Goal: Task Accomplishment & Management: Manage account settings

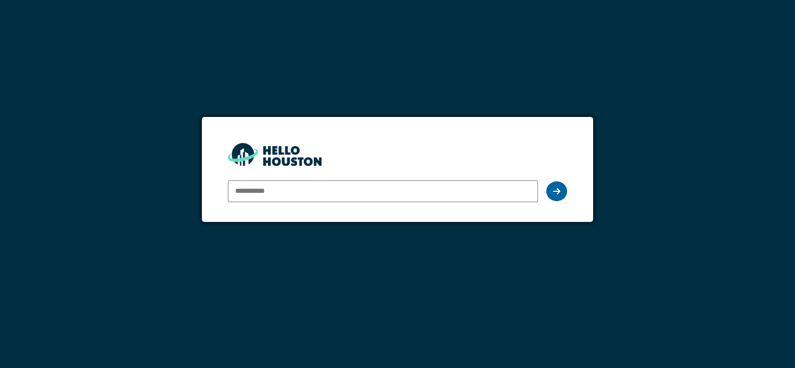
type input "**********"
click at [560, 196] on div at bounding box center [556, 192] width 21 height 20
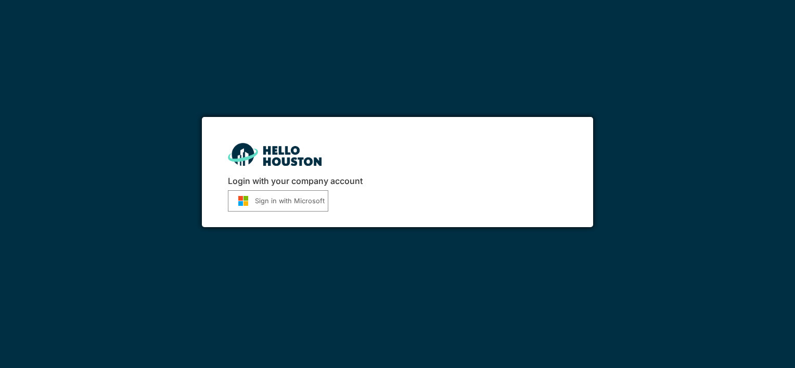
click at [285, 202] on button "Sign in with Microsoft" at bounding box center [278, 200] width 100 height 21
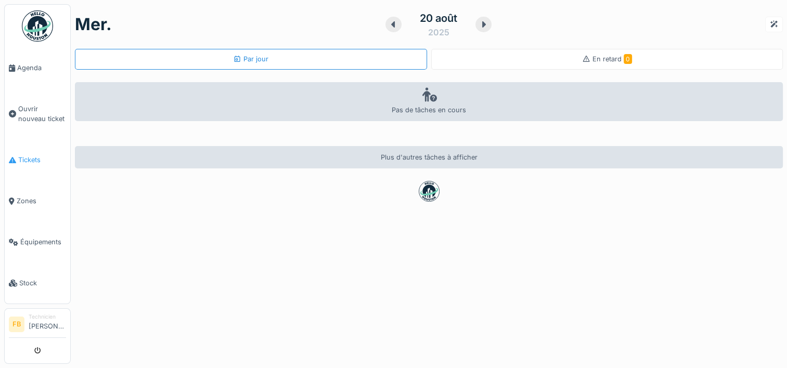
click at [37, 157] on span "Tickets" at bounding box center [42, 160] width 48 height 10
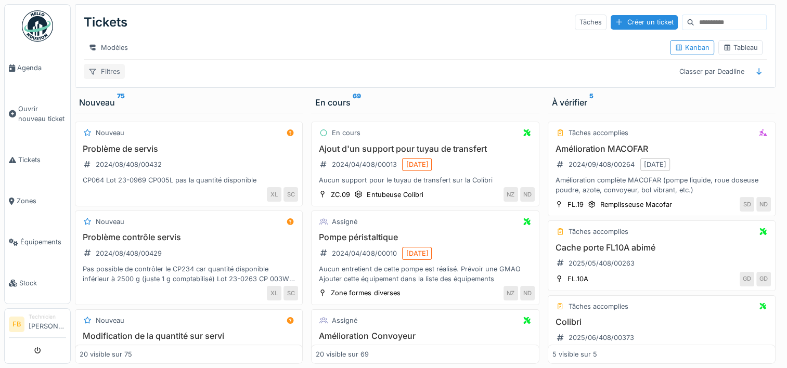
click at [107, 76] on div "Filtres" at bounding box center [104, 71] width 41 height 15
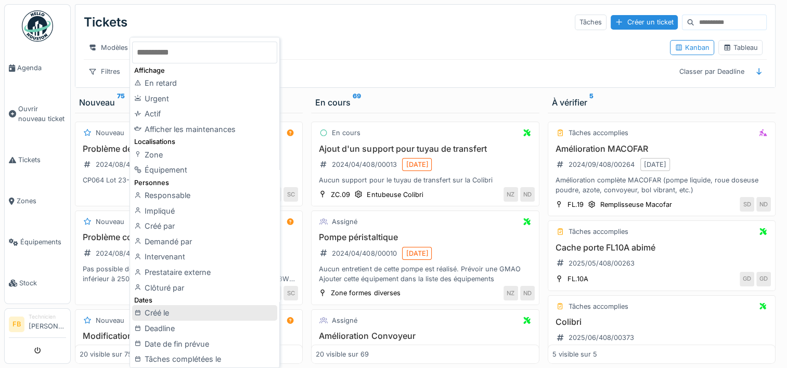
click at [208, 311] on div "Créé le" at bounding box center [204, 313] width 145 height 16
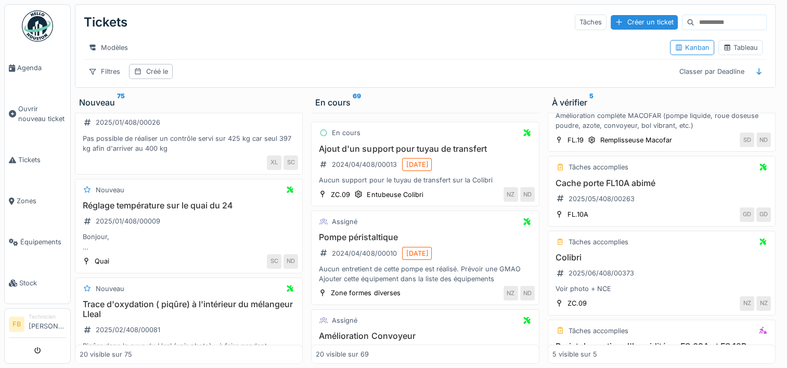
scroll to position [771, 0]
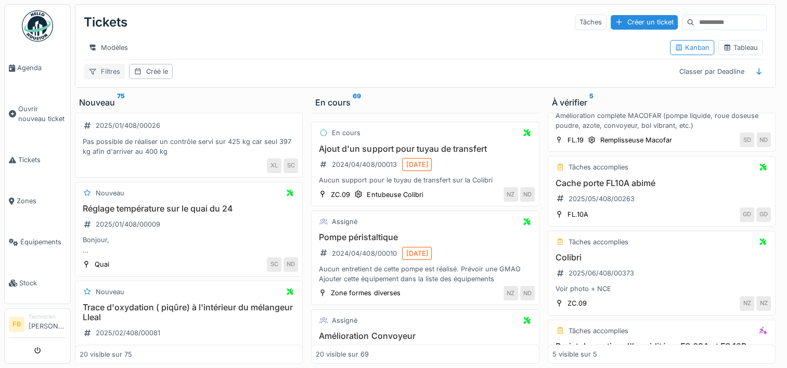
click at [108, 71] on div "Filtres" at bounding box center [104, 71] width 41 height 15
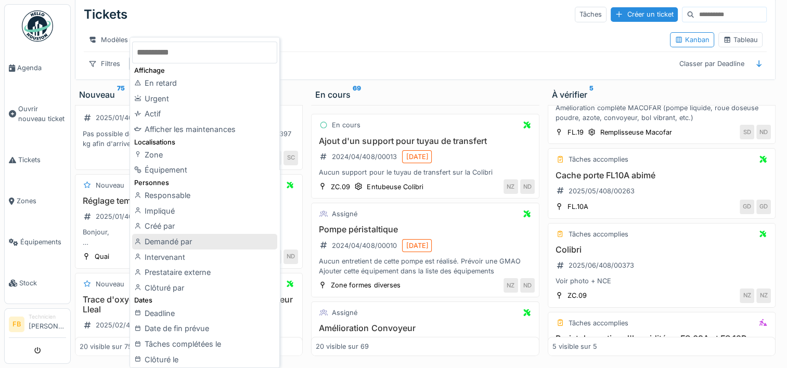
click at [207, 242] on div "Demandé par" at bounding box center [204, 242] width 145 height 16
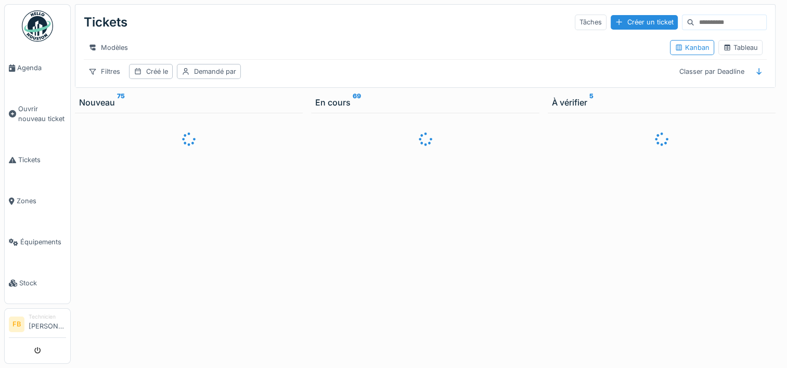
scroll to position [0, 0]
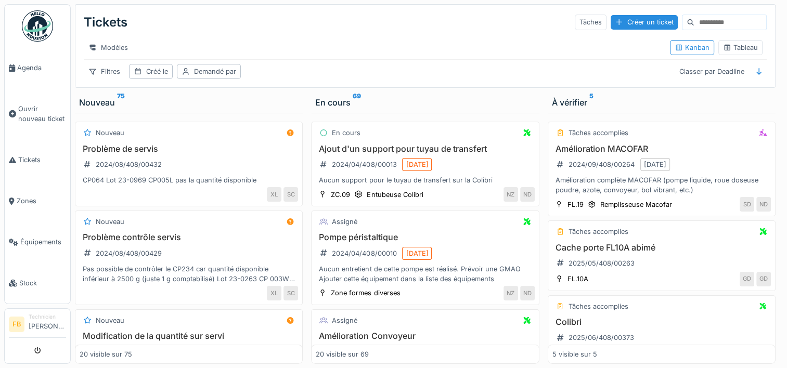
drag, startPoint x: 687, startPoint y: 14, endPoint x: 600, endPoint y: 36, distance: 89.3
click at [600, 40] on div "Modèles" at bounding box center [373, 47] width 578 height 15
click at [699, 17] on input at bounding box center [730, 22] width 72 height 15
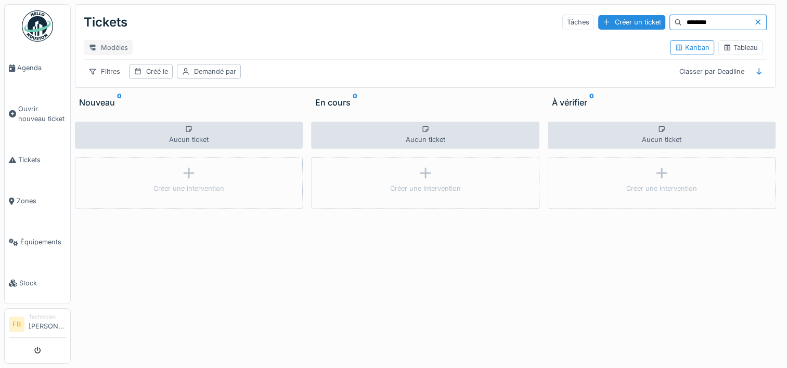
type input "********"
click at [98, 40] on div "Modèles" at bounding box center [108, 47] width 49 height 15
click at [191, 23] on div "Tickets Tâches Créer un ticket ********" at bounding box center [425, 22] width 683 height 27
click at [102, 70] on div "Filtres" at bounding box center [104, 71] width 41 height 15
click at [498, 23] on div "Tickets Tâches Créer un ticket ********" at bounding box center [425, 22] width 683 height 27
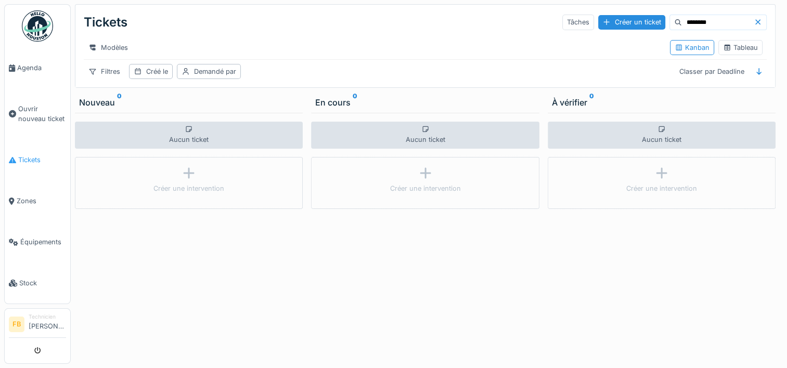
click at [26, 159] on span "Tickets" at bounding box center [42, 160] width 48 height 10
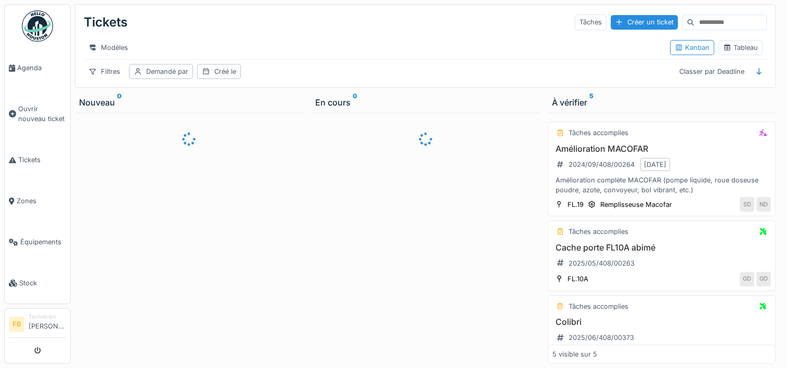
click at [48, 323] on li "Technicien François Bernard" at bounding box center [47, 324] width 37 height 22
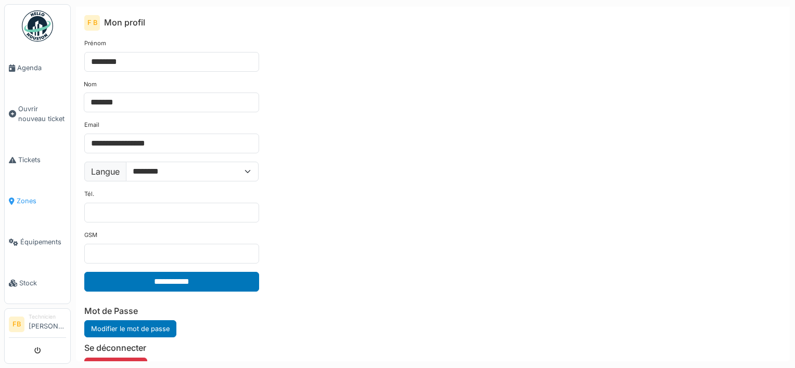
click at [32, 196] on span "Zones" at bounding box center [41, 201] width 49 height 10
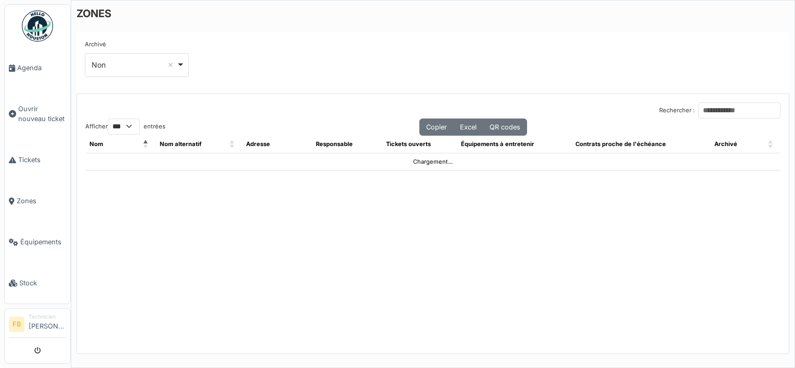
select select "***"
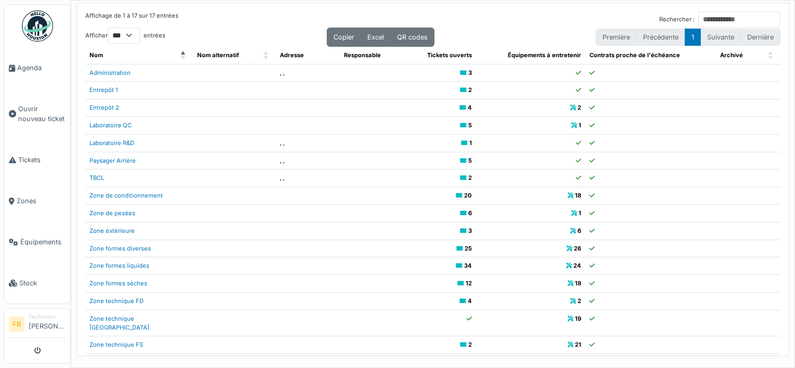
scroll to position [93, 0]
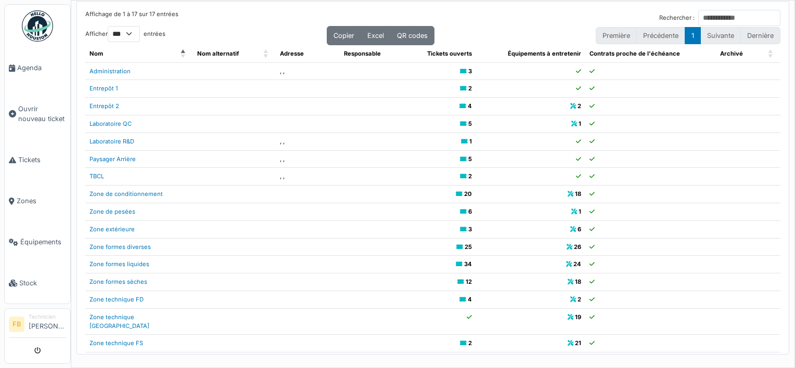
drag, startPoint x: 770, startPoint y: 271, endPoint x: 778, endPoint y: 271, distance: 7.8
click at [778, 271] on div "Affichage de 1 à 17 sur 17 entrées Rechercher : Afficher ** ** *** *** entrées …" at bounding box center [433, 178] width 712 height 353
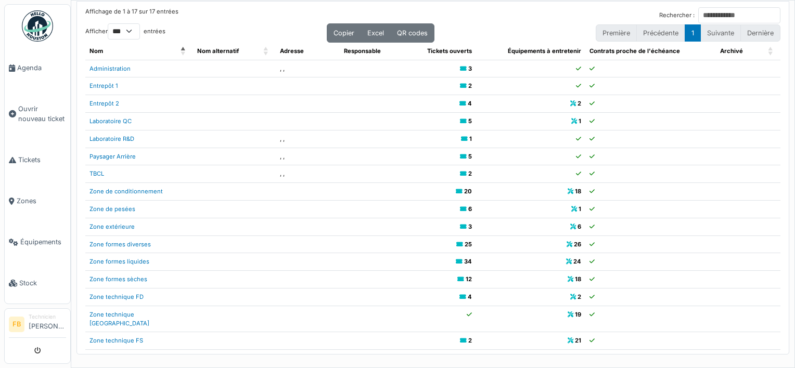
scroll to position [0, 0]
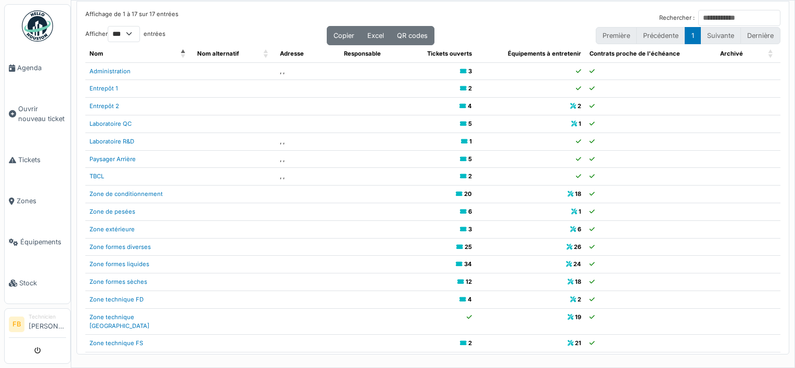
click at [702, 40] on li "Suivante" at bounding box center [721, 35] width 40 height 17
click at [703, 34] on li "Suivante" at bounding box center [721, 35] width 40 height 17
click at [29, 155] on span "Tickets" at bounding box center [42, 160] width 48 height 10
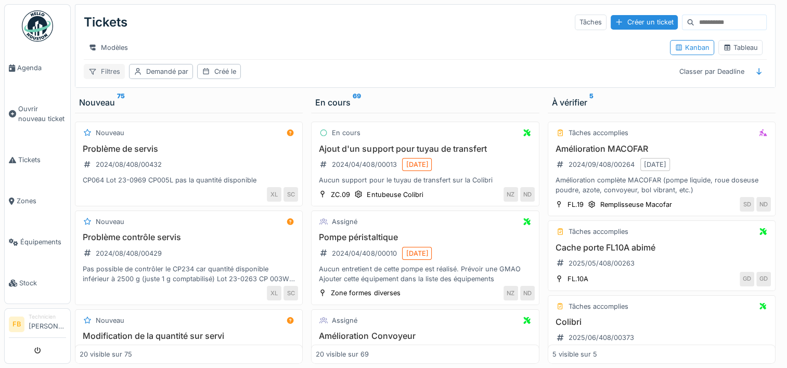
click at [100, 78] on div "Filtres" at bounding box center [104, 71] width 41 height 15
drag, startPoint x: 732, startPoint y: 79, endPoint x: 275, endPoint y: 50, distance: 458.7
click at [275, 50] on div "Modèles" at bounding box center [373, 47] width 578 height 15
click at [723, 50] on icon at bounding box center [727, 47] width 8 height 7
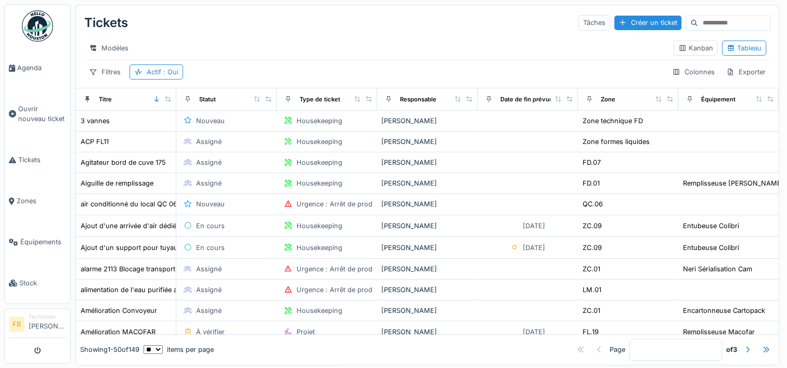
click at [33, 37] on img at bounding box center [37, 25] width 31 height 31
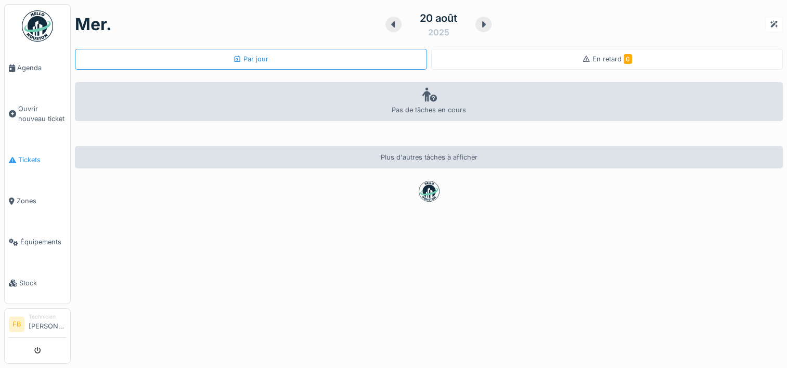
click at [33, 161] on link "Tickets" at bounding box center [38, 159] width 66 height 41
click at [36, 69] on span "Agenda" at bounding box center [41, 68] width 49 height 10
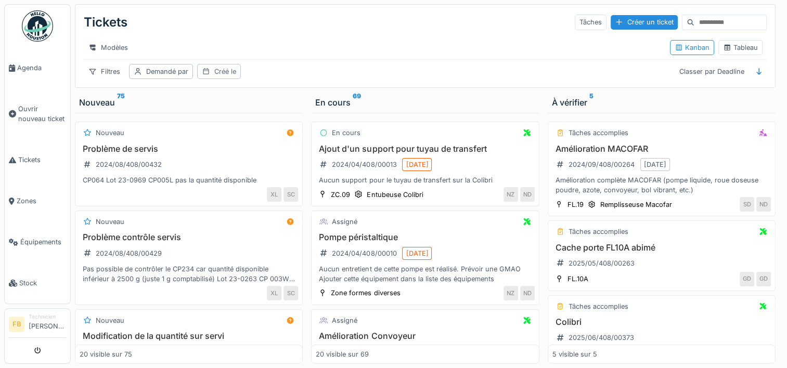
click at [219, 76] on div "Créé le" at bounding box center [225, 72] width 22 height 10
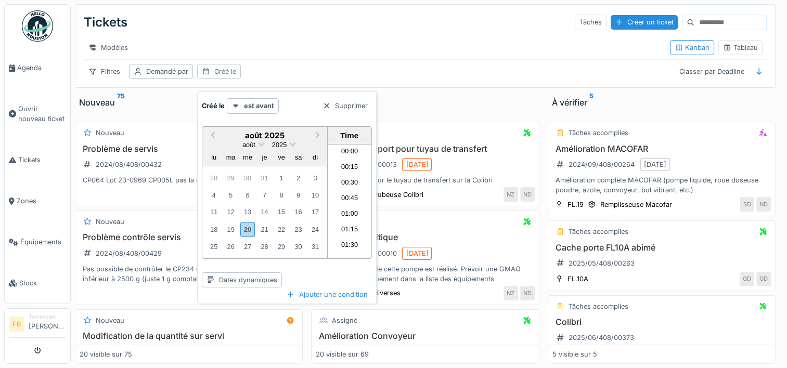
scroll to position [809, 0]
click at [350, 111] on div "Supprimer" at bounding box center [345, 106] width 54 height 14
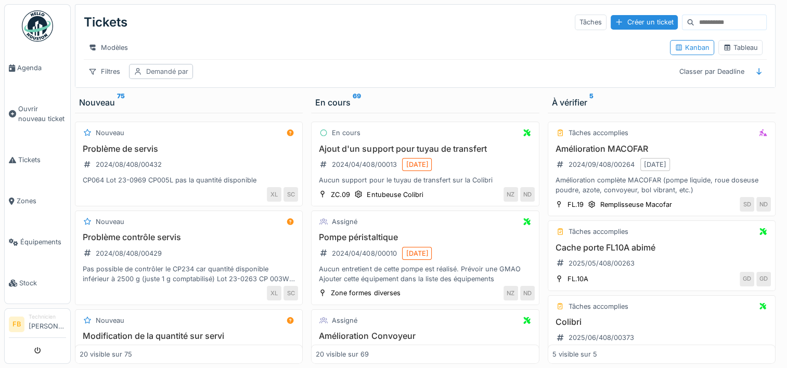
click at [183, 79] on div "Demandé par" at bounding box center [161, 71] width 64 height 15
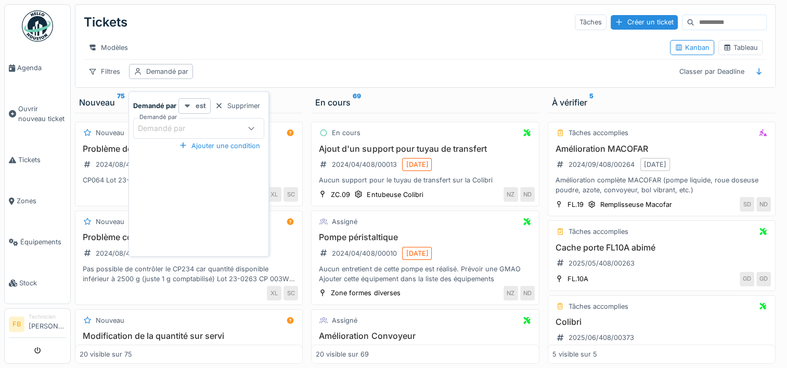
click at [188, 106] on icon at bounding box center [187, 106] width 5 height 3
click at [187, 106] on icon at bounding box center [187, 106] width 5 height 3
click at [238, 104] on div "Supprimer" at bounding box center [238, 106] width 54 height 14
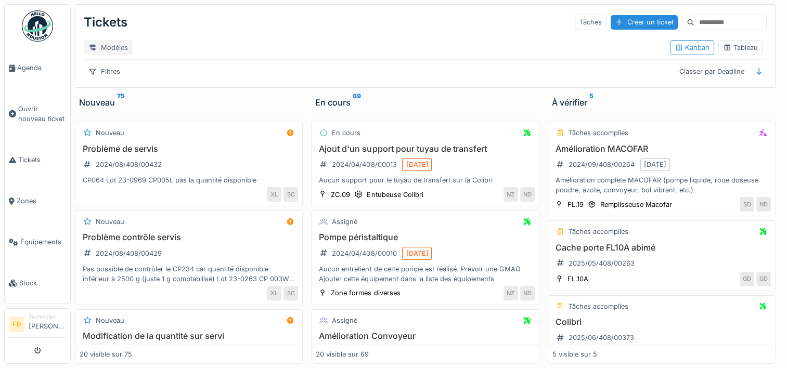
click at [112, 50] on div "Modèles" at bounding box center [108, 47] width 49 height 15
click at [195, 36] on div "Modèles Kanban Tableau" at bounding box center [425, 47] width 683 height 23
click at [739, 53] on div "Tableau" at bounding box center [740, 48] width 35 height 10
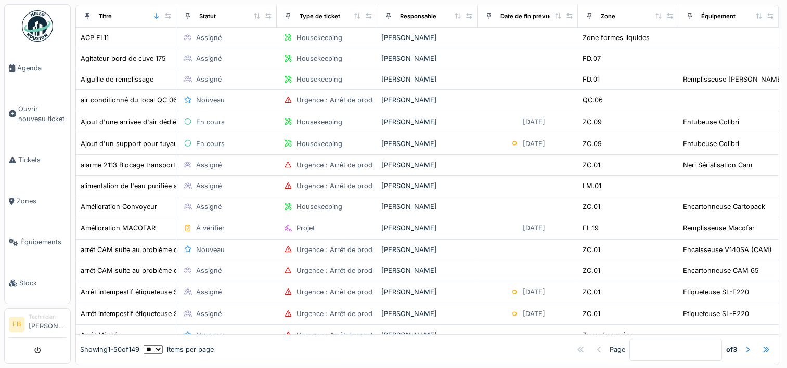
scroll to position [106, 0]
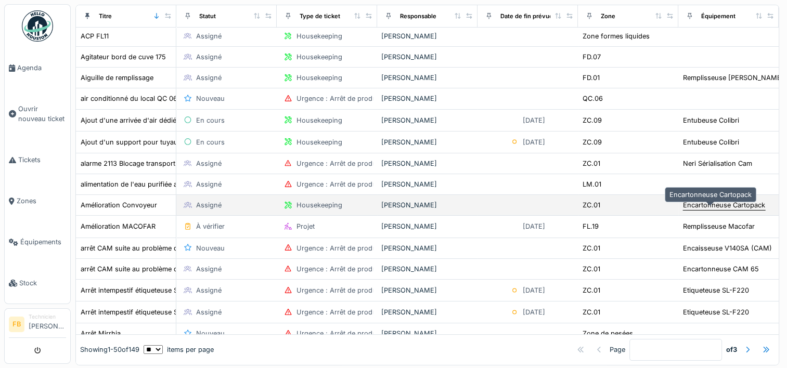
click at [702, 208] on div "Encartonneuse Cartopack" at bounding box center [724, 205] width 82 height 10
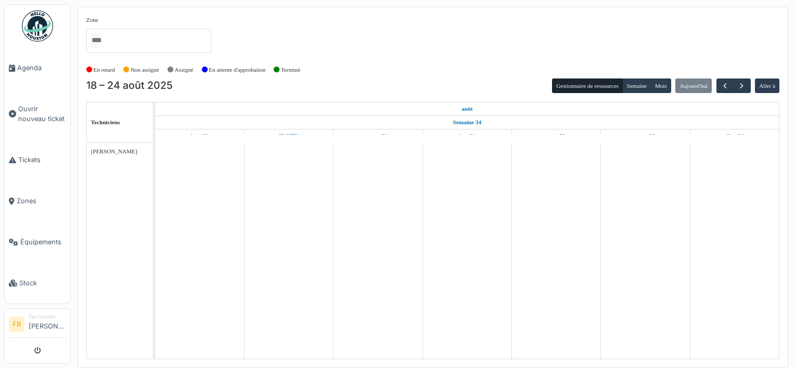
click at [35, 37] on img at bounding box center [37, 25] width 31 height 31
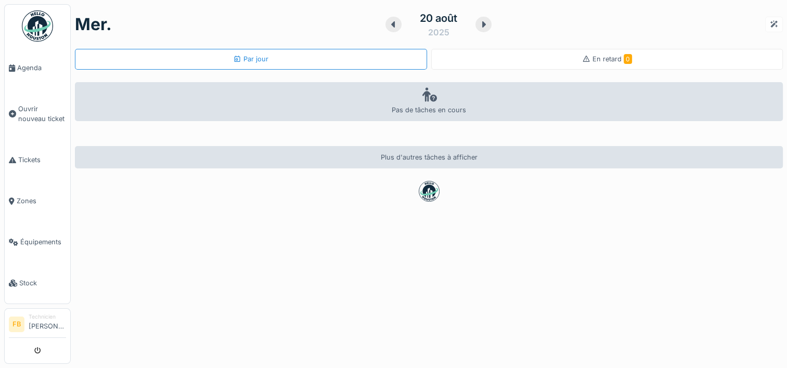
click at [770, 26] on div at bounding box center [774, 24] width 8 height 10
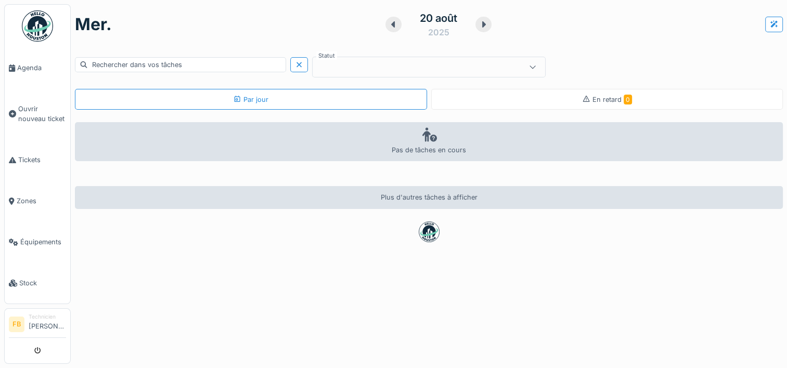
click at [529, 63] on icon at bounding box center [533, 66] width 8 height 7
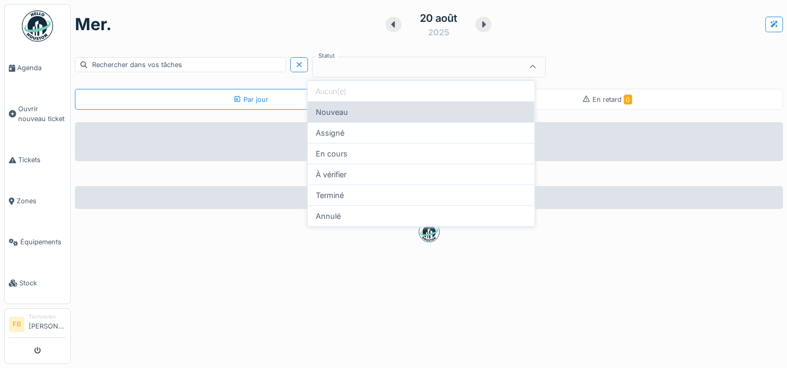
click at [432, 113] on div "Nouveau" at bounding box center [420, 111] width 227 height 21
type input "***"
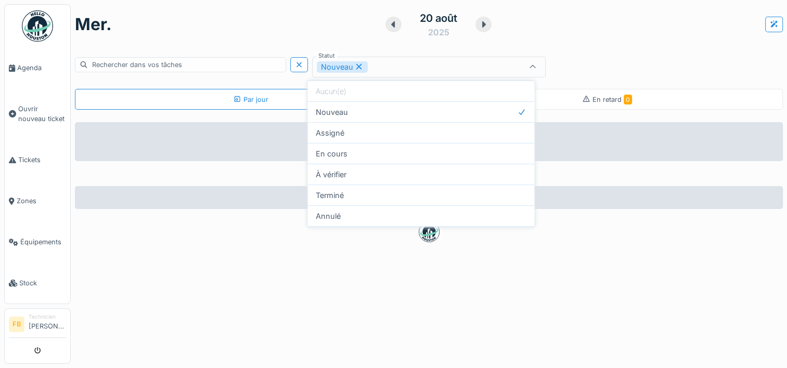
click at [187, 66] on div "Rechercher dans vos tâches" at bounding box center [180, 64] width 211 height 15
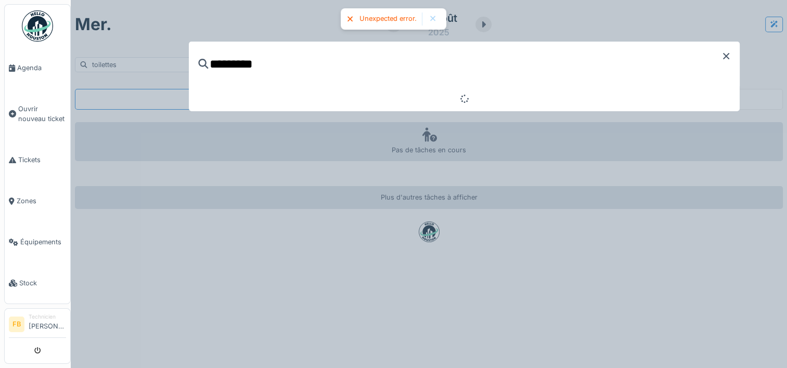
type input "*********"
click at [729, 58] on icon at bounding box center [726, 56] width 6 height 6
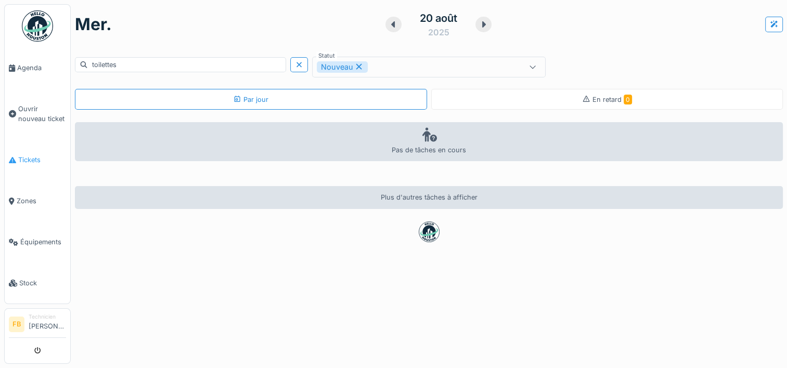
click at [28, 160] on span "Tickets" at bounding box center [42, 160] width 48 height 10
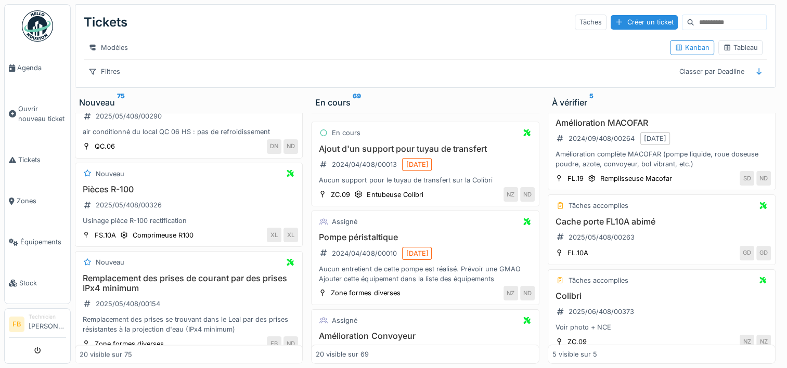
scroll to position [1665, 0]
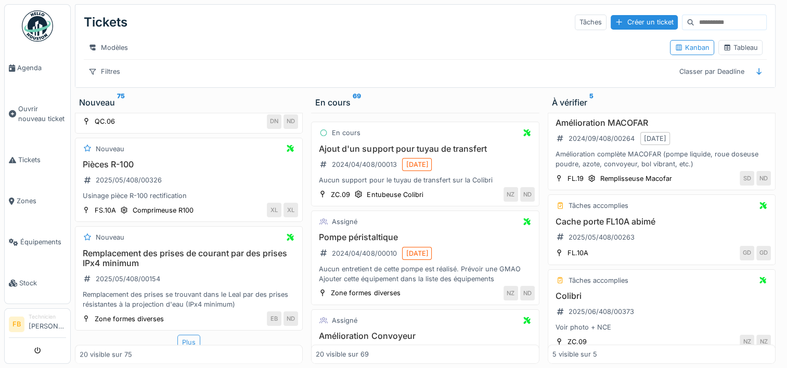
click at [186, 339] on div "Plus" at bounding box center [188, 342] width 23 height 15
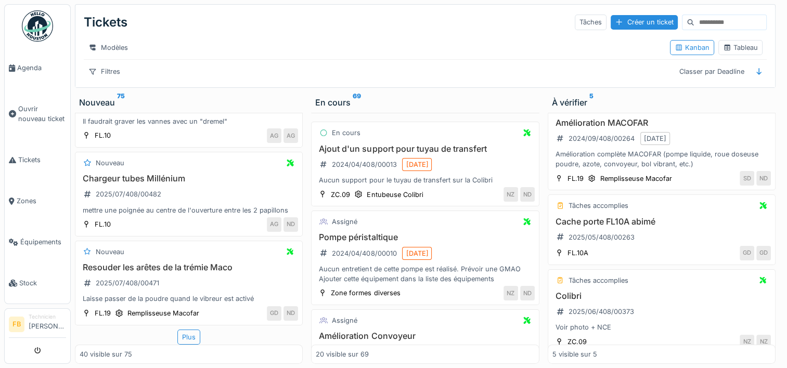
scroll to position [3561, 0]
click at [185, 331] on div "Plus" at bounding box center [188, 337] width 23 height 15
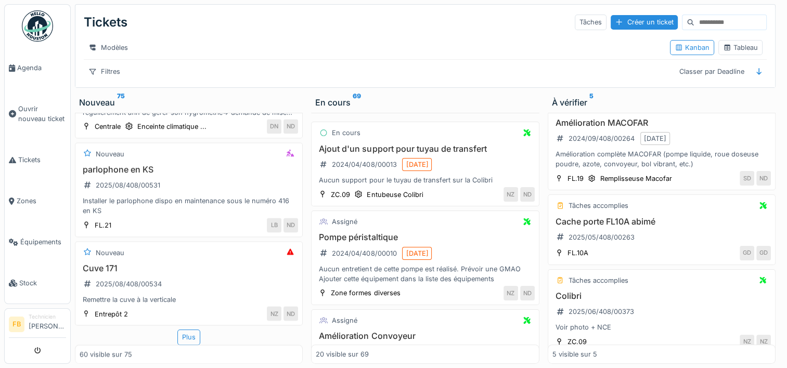
scroll to position [5429, 0]
click at [186, 331] on div "Plus" at bounding box center [188, 337] width 23 height 15
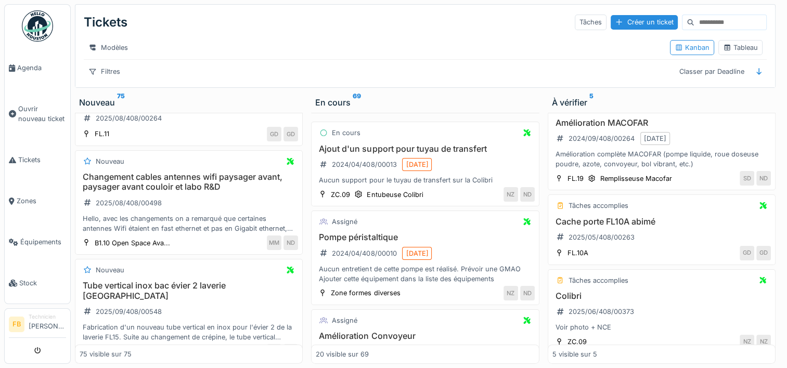
scroll to position [6532, 0]
drag, startPoint x: 595, startPoint y: 16, endPoint x: 430, endPoint y: 27, distance: 165.3
click at [430, 27] on div "Tickets Tâches Créer un ticket" at bounding box center [425, 22] width 683 height 27
click at [611, 16] on div "Créer un ticket" at bounding box center [644, 22] width 67 height 14
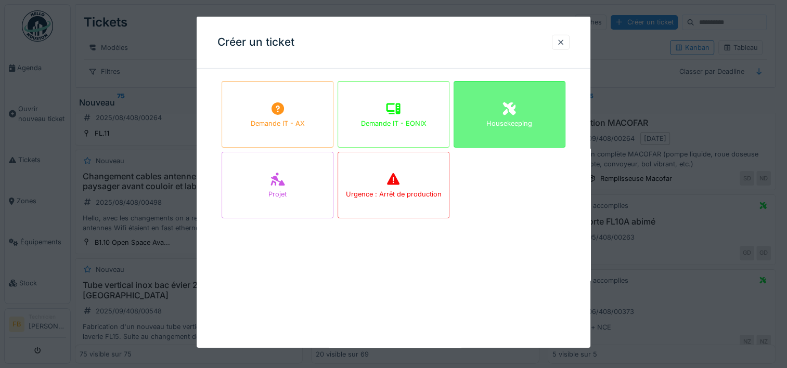
click at [535, 98] on div "Housekeeping" at bounding box center [510, 114] width 112 height 67
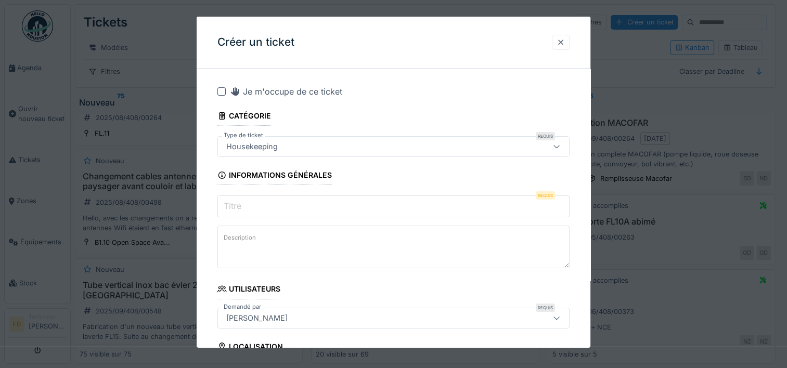
click at [563, 43] on div at bounding box center [561, 42] width 8 height 10
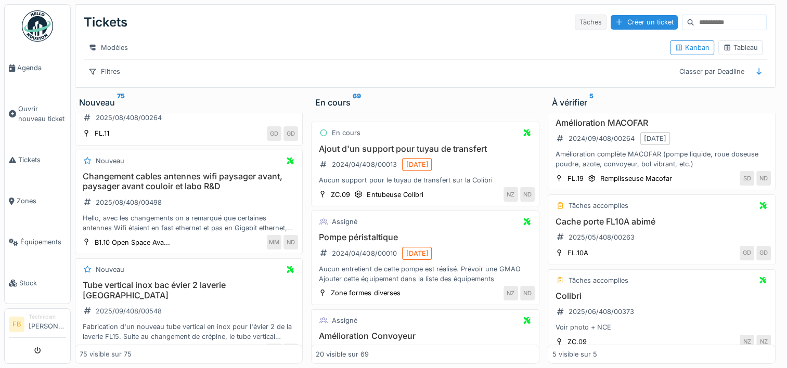
click at [575, 17] on div "Tâches" at bounding box center [591, 22] width 32 height 15
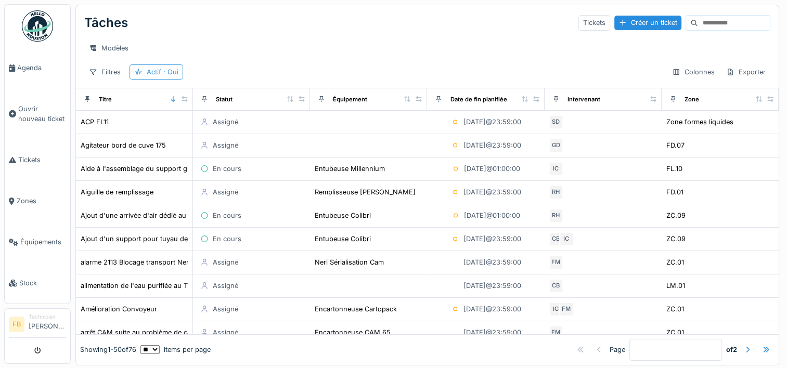
click at [172, 76] on span ": Oui" at bounding box center [169, 72] width 17 height 8
click at [252, 50] on div "Modèles" at bounding box center [427, 48] width 686 height 15
click at [41, 157] on span "Tickets" at bounding box center [42, 160] width 48 height 10
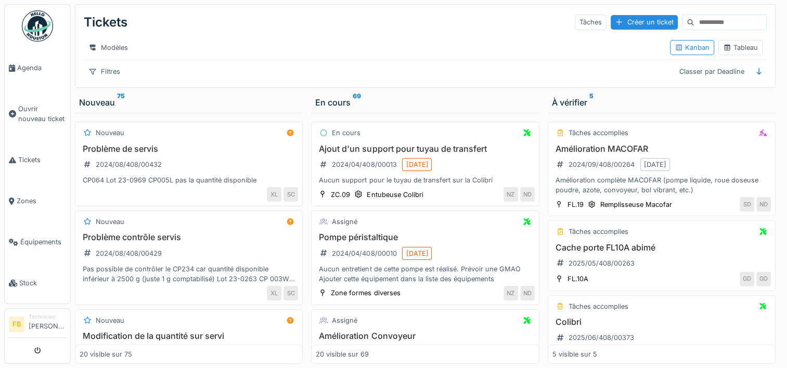
click at [694, 25] on input at bounding box center [730, 22] width 72 height 15
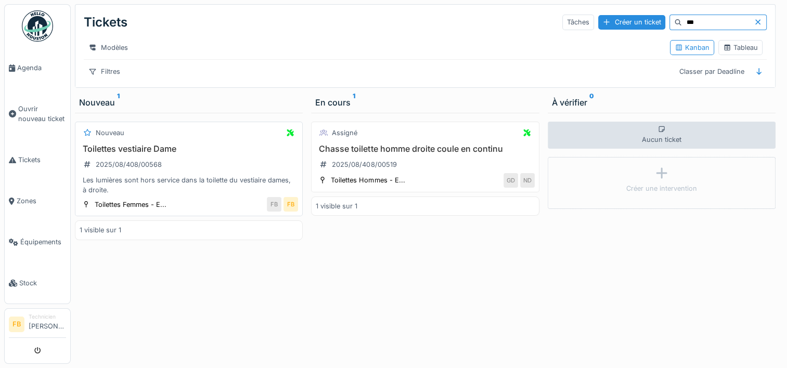
type input "***"
click at [168, 163] on div "Toilettes vestiaire Dame 2025/08/408/00568 Les lumières sont hors service dans …" at bounding box center [189, 169] width 218 height 51
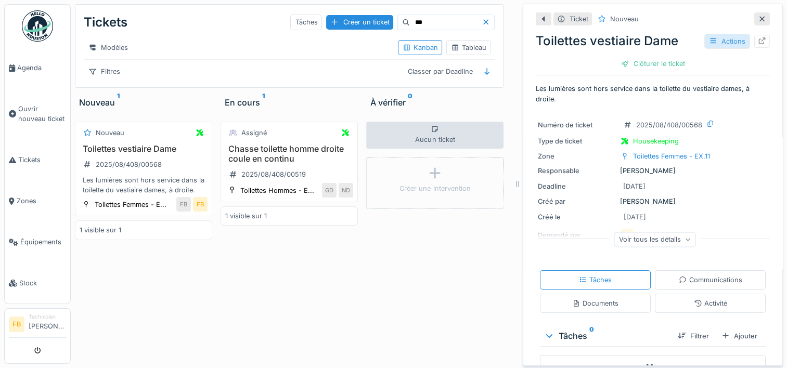
click at [722, 44] on div "Actions" at bounding box center [727, 41] width 46 height 15
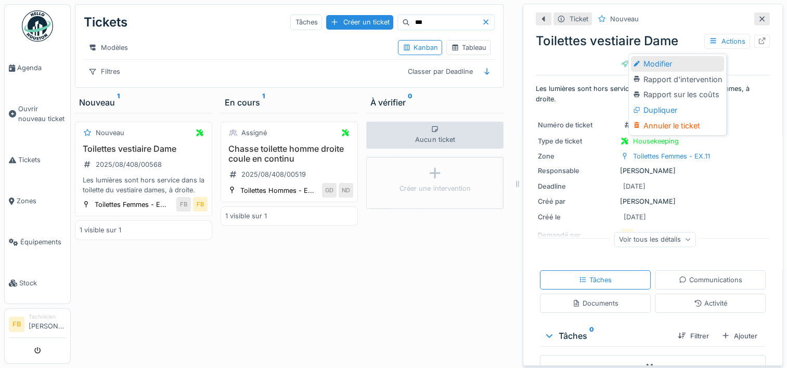
click at [682, 62] on div "Modifier" at bounding box center [677, 64] width 93 height 16
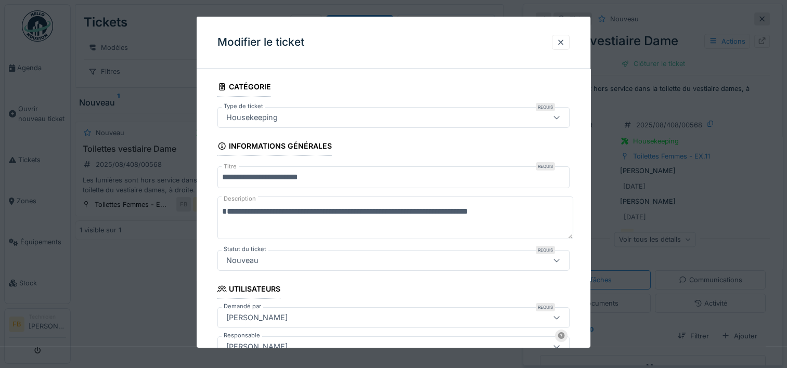
click at [585, 182] on div "**********" at bounding box center [394, 375] width 394 height 597
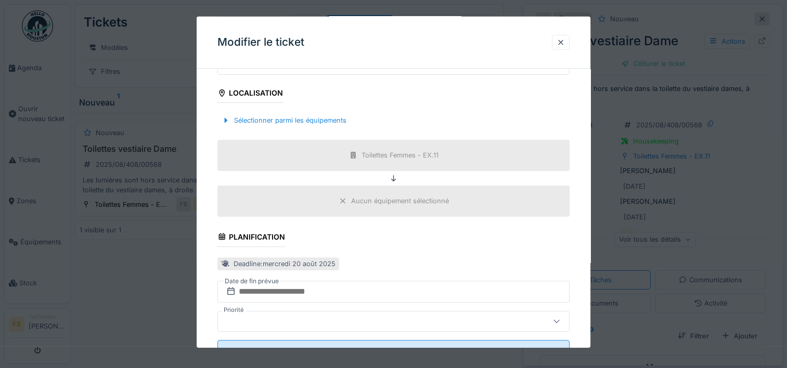
scroll to position [281, 0]
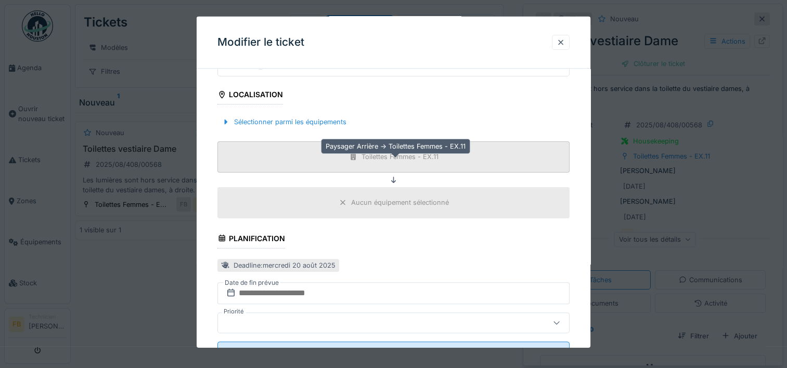
click at [407, 155] on div "Toilettes Femmes - EX.11" at bounding box center [400, 157] width 77 height 10
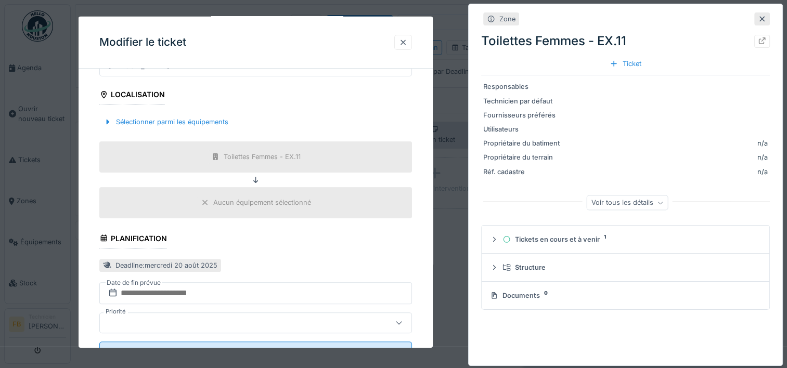
click at [509, 20] on div "Zone" at bounding box center [507, 19] width 16 height 10
click at [243, 152] on div "Toilettes Femmes - EX.11" at bounding box center [262, 157] width 77 height 10
click at [639, 205] on div "Voir tous les détails" at bounding box center [628, 203] width 82 height 15
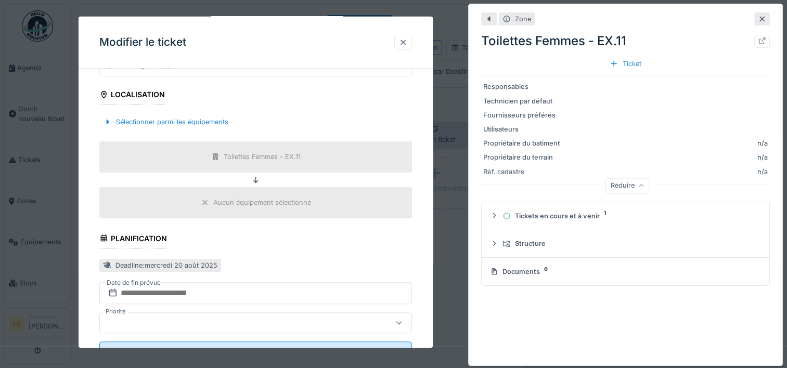
click at [382, 239] on fieldset "**********" at bounding box center [255, 84] width 313 height 576
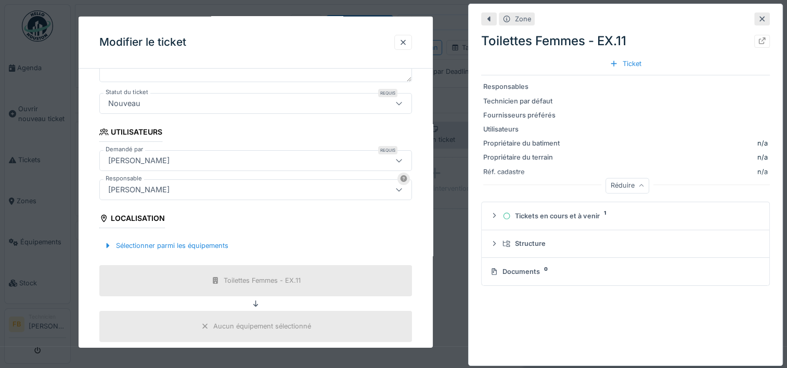
scroll to position [156, 0]
click at [148, 246] on div "Sélectionner parmi les équipements" at bounding box center [165, 247] width 133 height 14
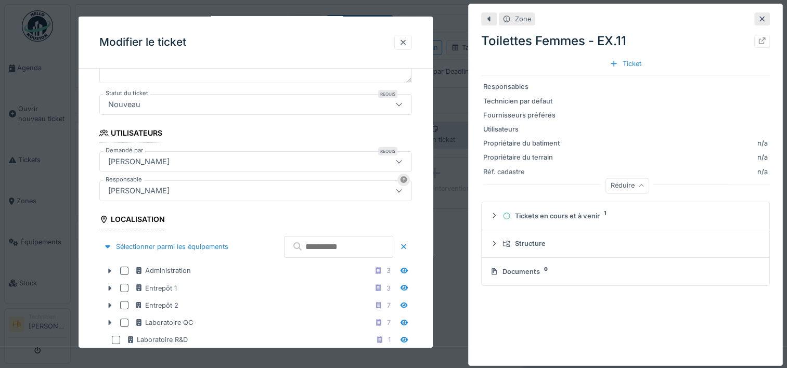
click at [297, 249] on input "text" at bounding box center [338, 247] width 109 height 22
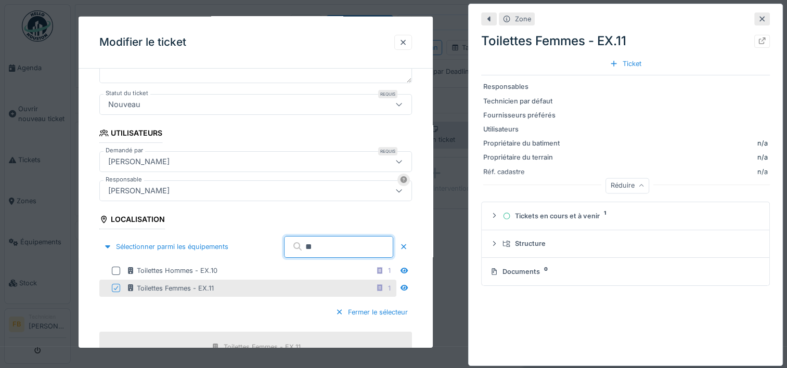
type input "*"
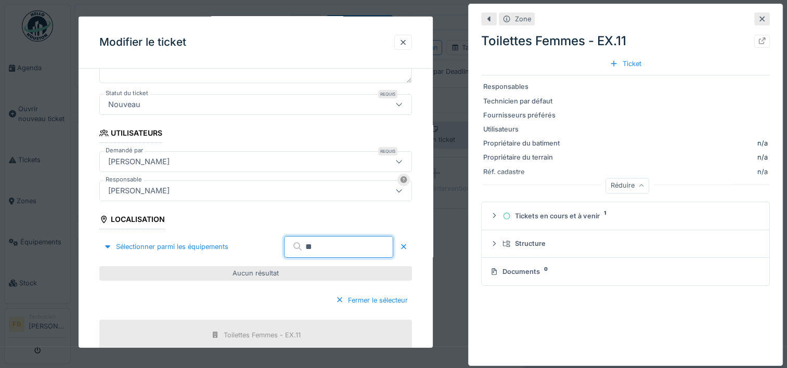
type input "*"
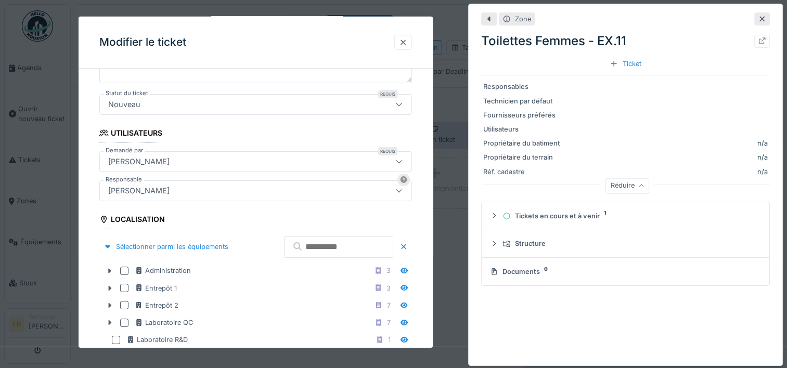
click at [106, 246] on div at bounding box center [108, 247] width 8 height 10
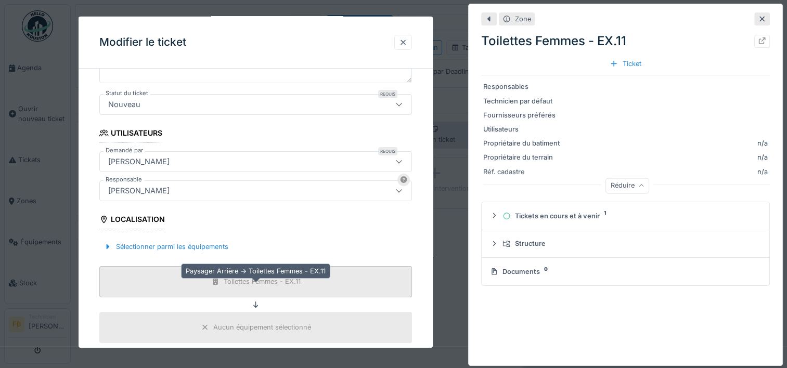
click at [293, 283] on div "Toilettes Femmes - EX.11" at bounding box center [262, 282] width 77 height 10
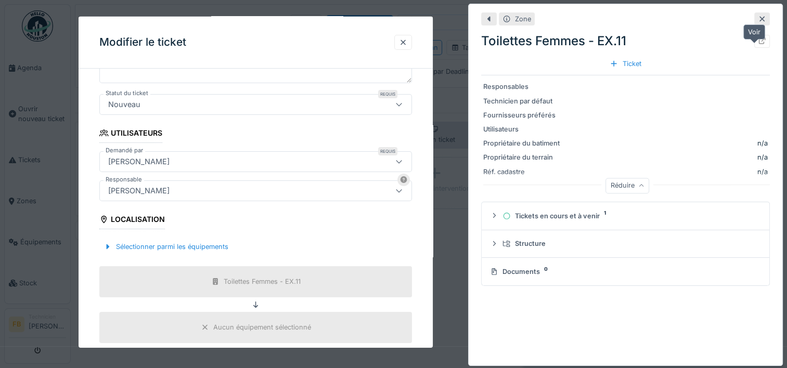
click at [758, 43] on icon at bounding box center [762, 40] width 8 height 7
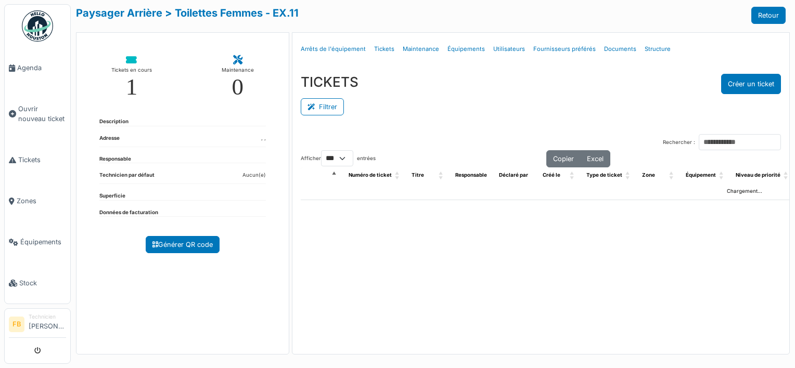
select select "***"
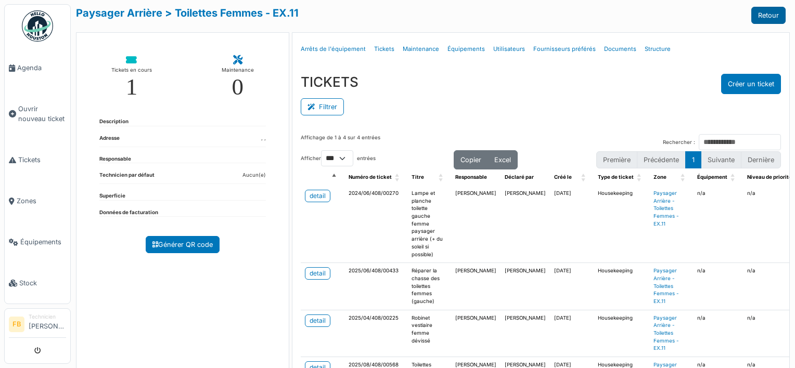
click at [761, 15] on link "Retour" at bounding box center [768, 15] width 34 height 17
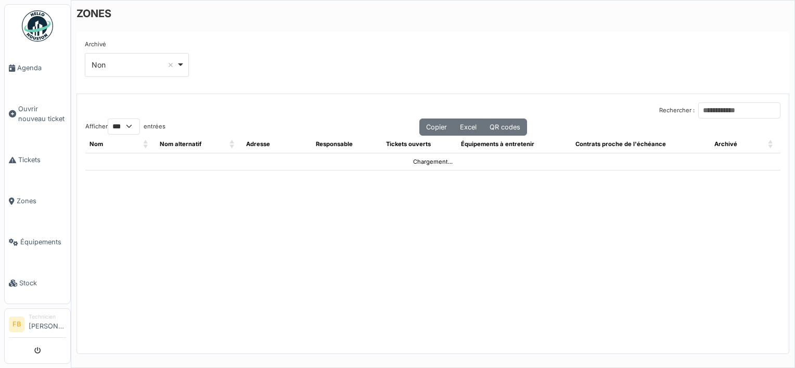
select select "***"
